Goal: Information Seeking & Learning: Learn about a topic

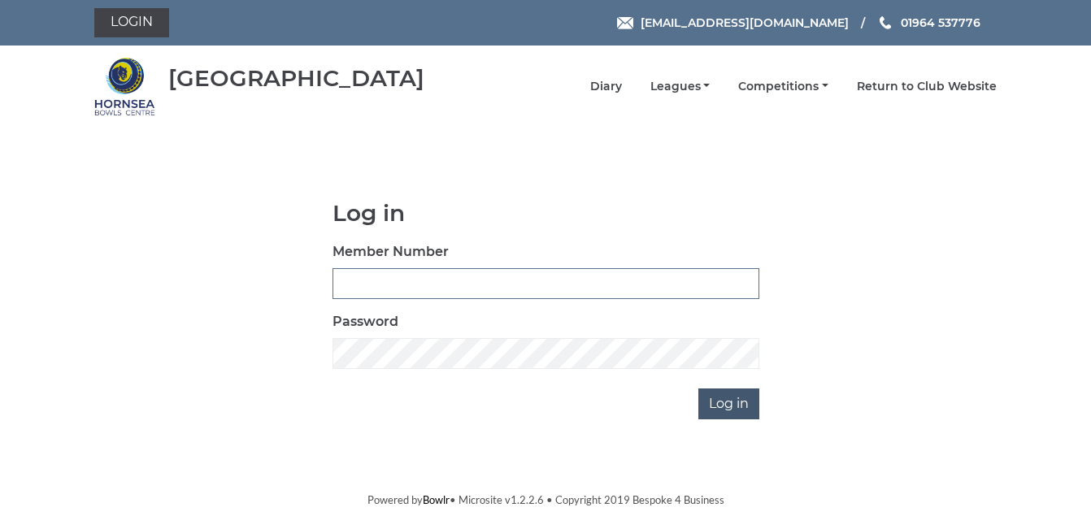
type input "1088"
click at [720, 403] on input "Log in" at bounding box center [728, 404] width 61 height 31
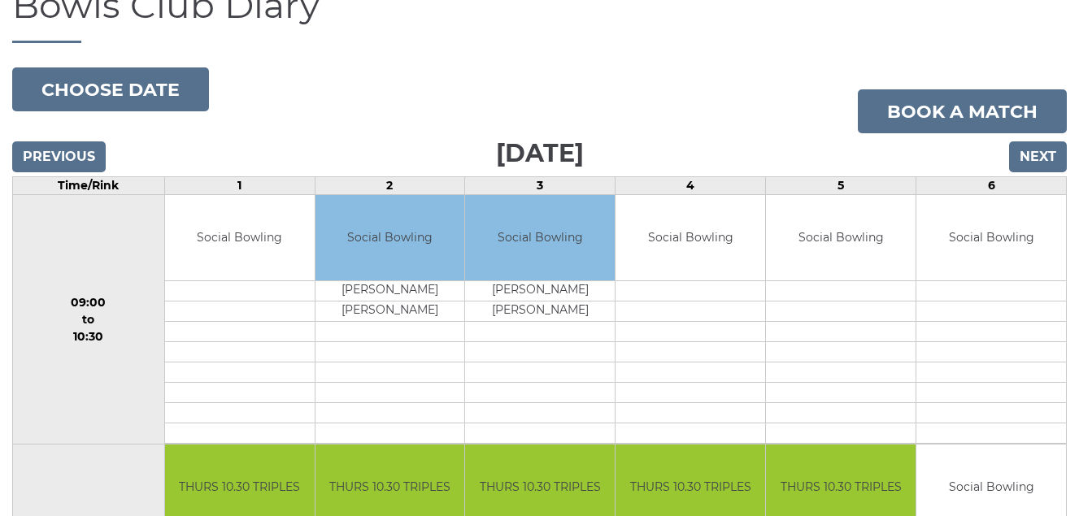
scroll to position [71, 0]
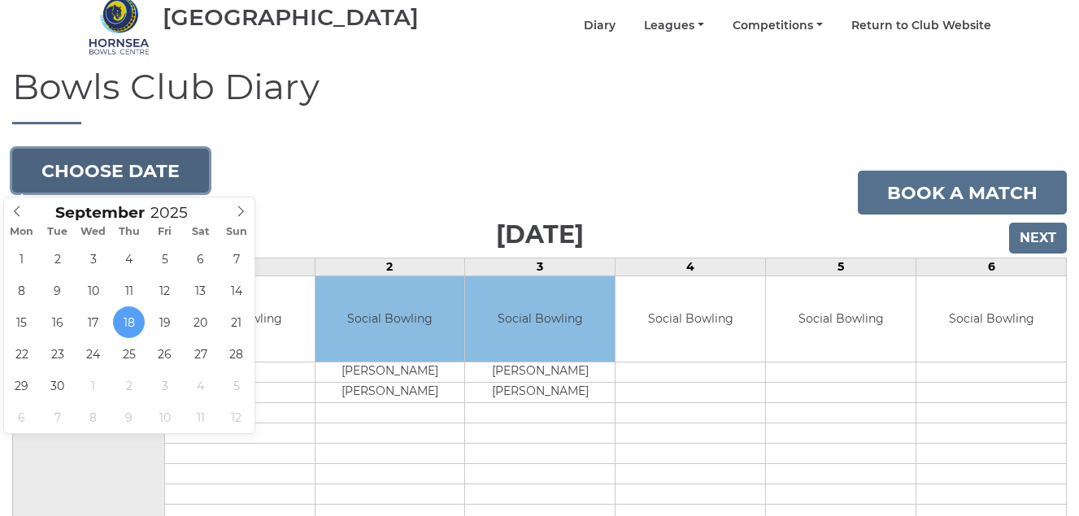
click at [151, 167] on button "Choose date" at bounding box center [110, 171] width 197 height 44
type input "2025-09-19"
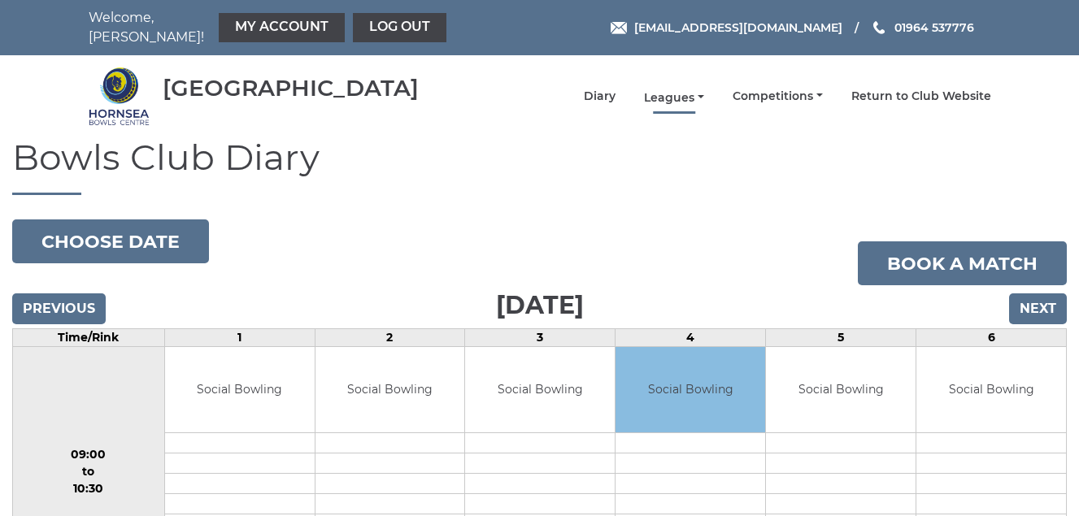
click at [689, 96] on link "Leagues" at bounding box center [674, 97] width 60 height 15
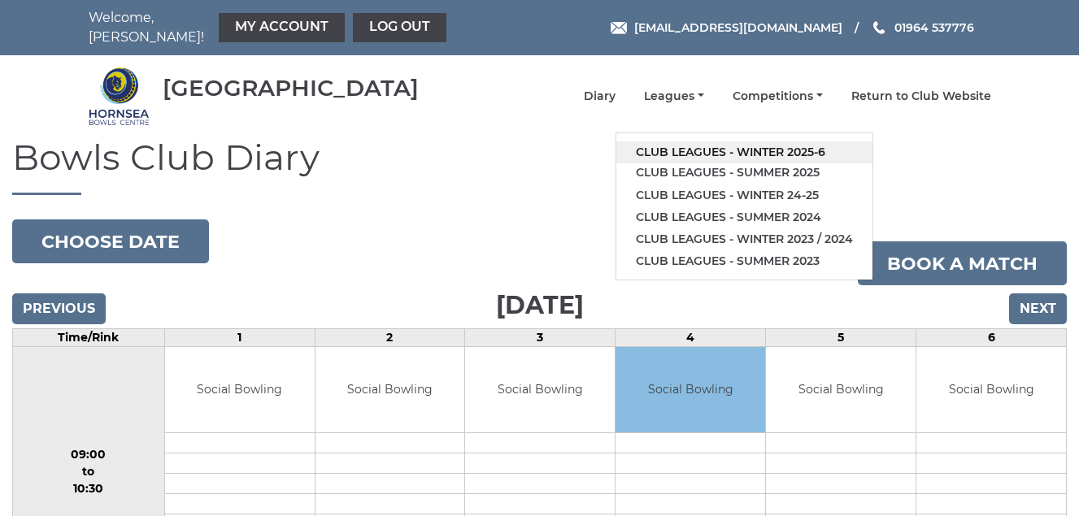
click at [681, 150] on link "Club leagues - Winter 2025-6" at bounding box center [744, 152] width 256 height 22
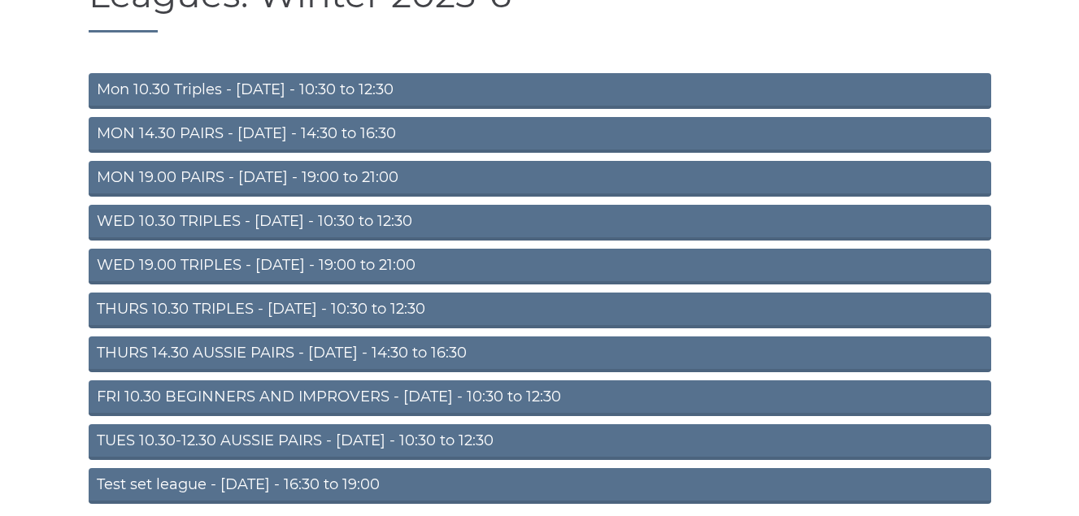
scroll to position [228, 0]
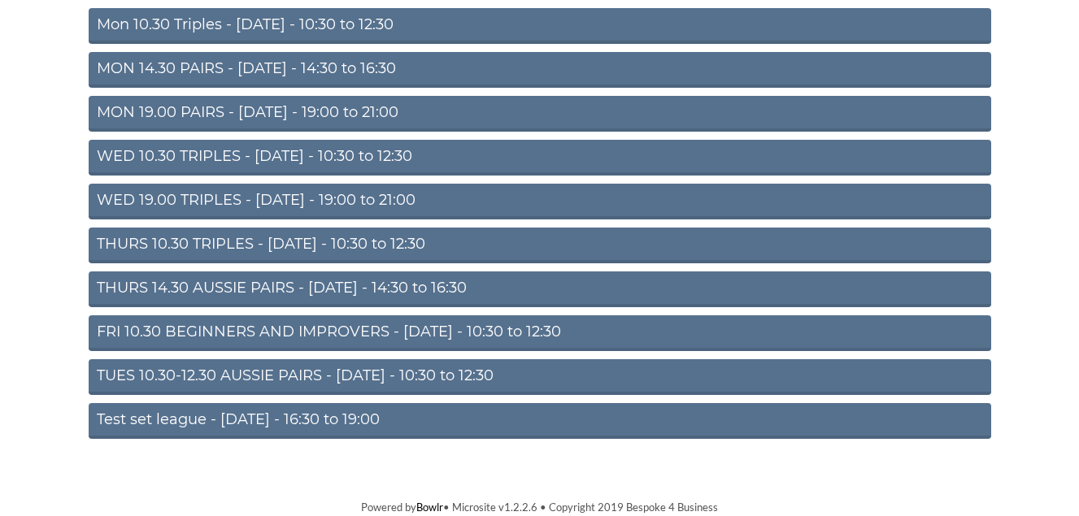
click at [254, 370] on link "TUES 10.30-12.30 AUSSIE PAIRS - [DATE] - 10:30 to 12:30" at bounding box center [540, 377] width 902 height 36
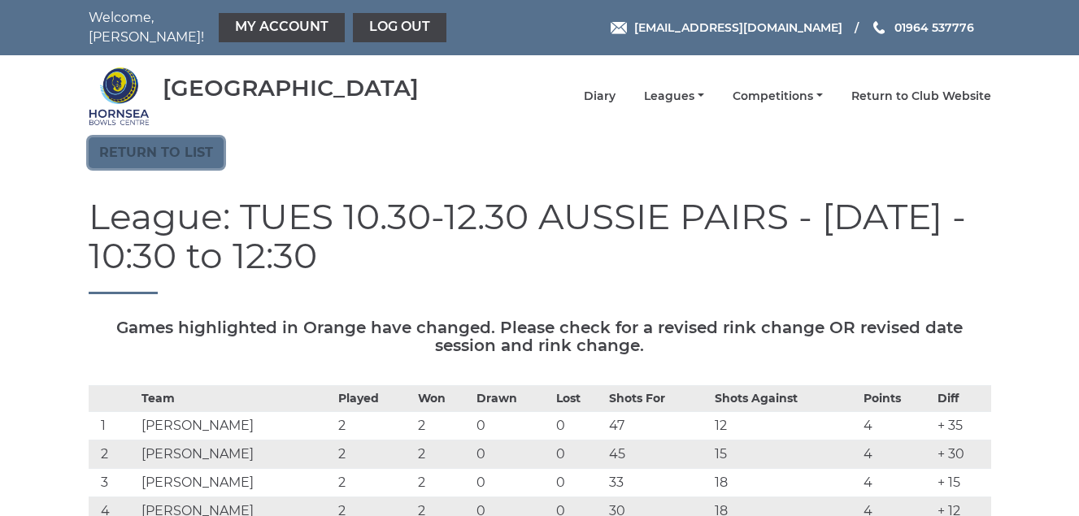
click at [162, 160] on link "Return to list" at bounding box center [156, 152] width 135 height 31
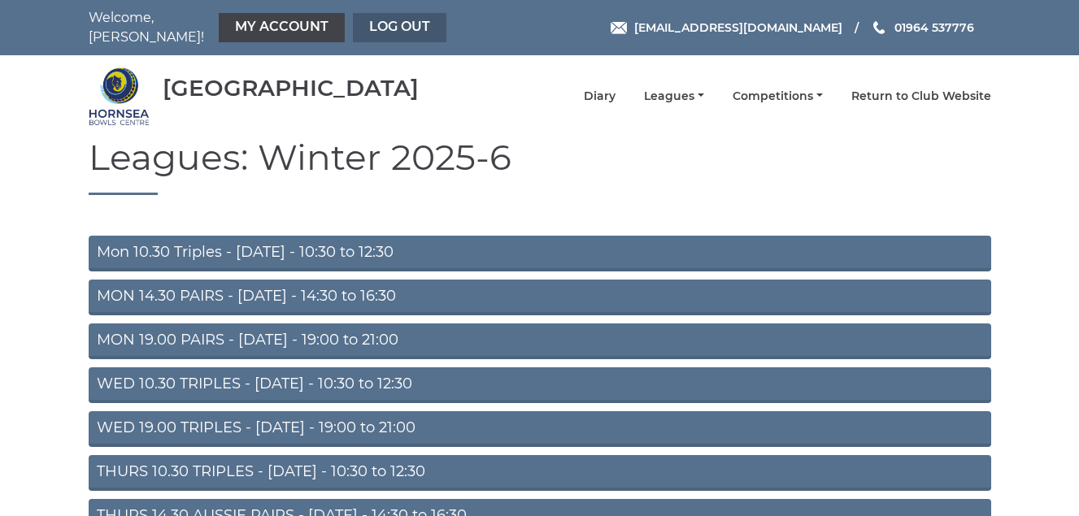
click at [394, 22] on link "Log out" at bounding box center [399, 27] width 93 height 29
